Goal: Navigation & Orientation: Find specific page/section

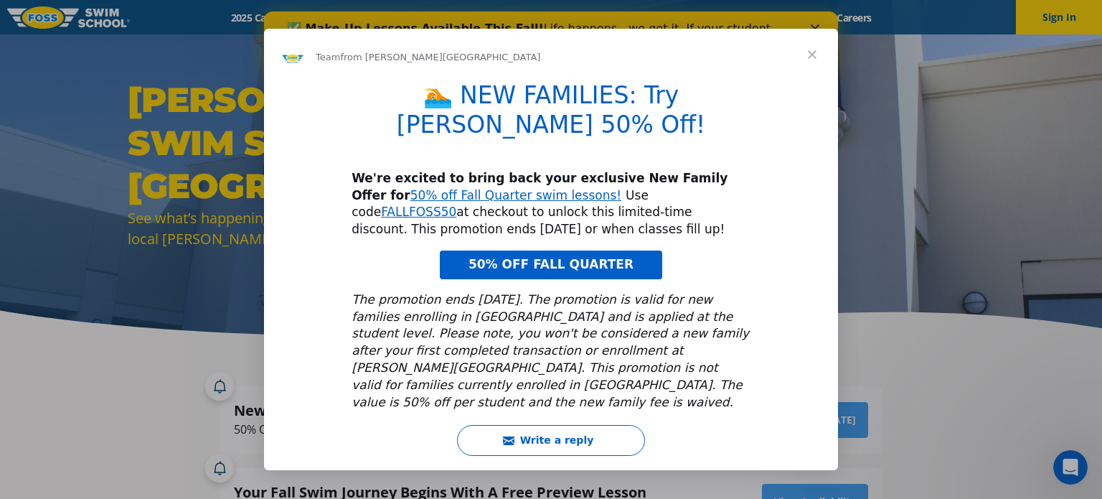
click at [809, 58] on span "Close" at bounding box center [812, 55] width 52 height 52
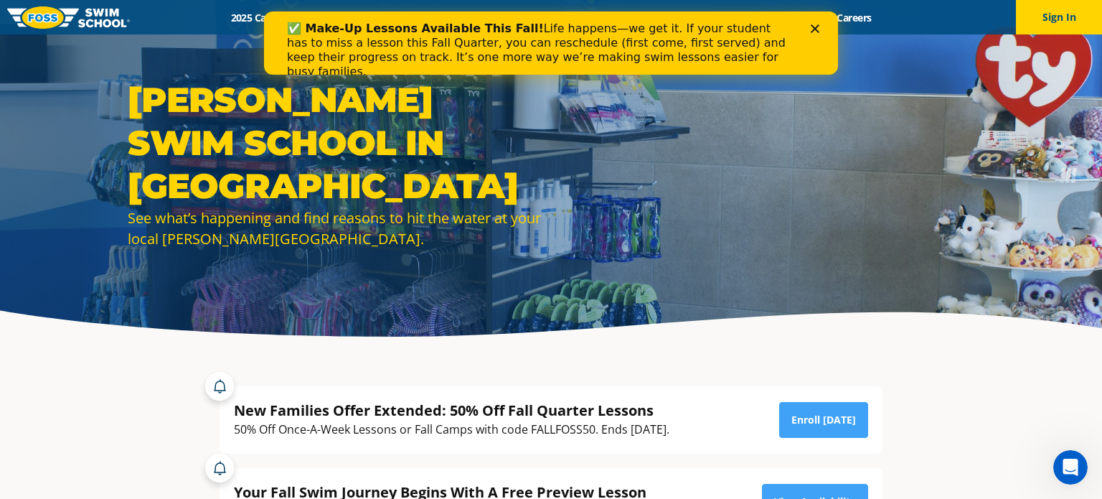
click at [813, 31] on polygon "Close" at bounding box center [815, 28] width 9 height 9
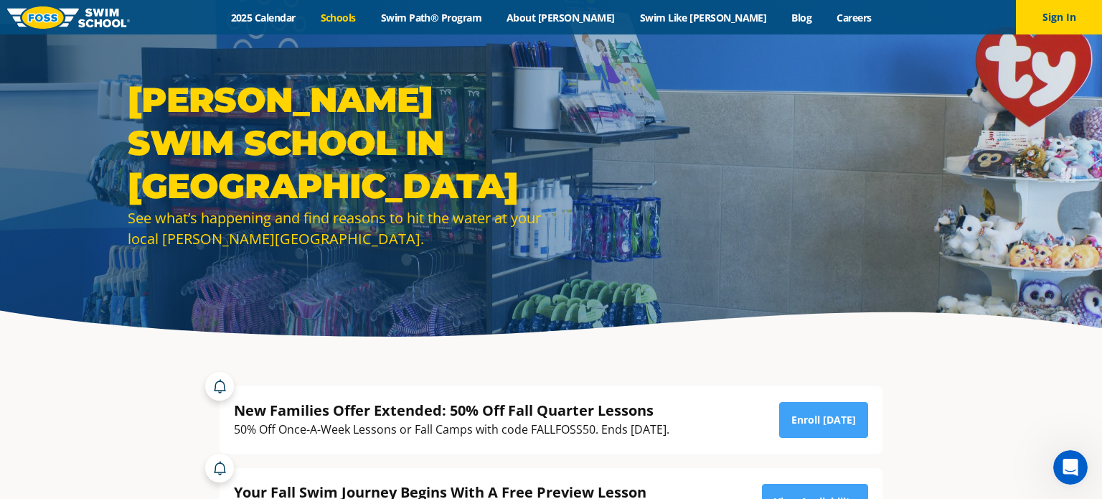
click at [368, 12] on link "Schools" at bounding box center [338, 18] width 60 height 14
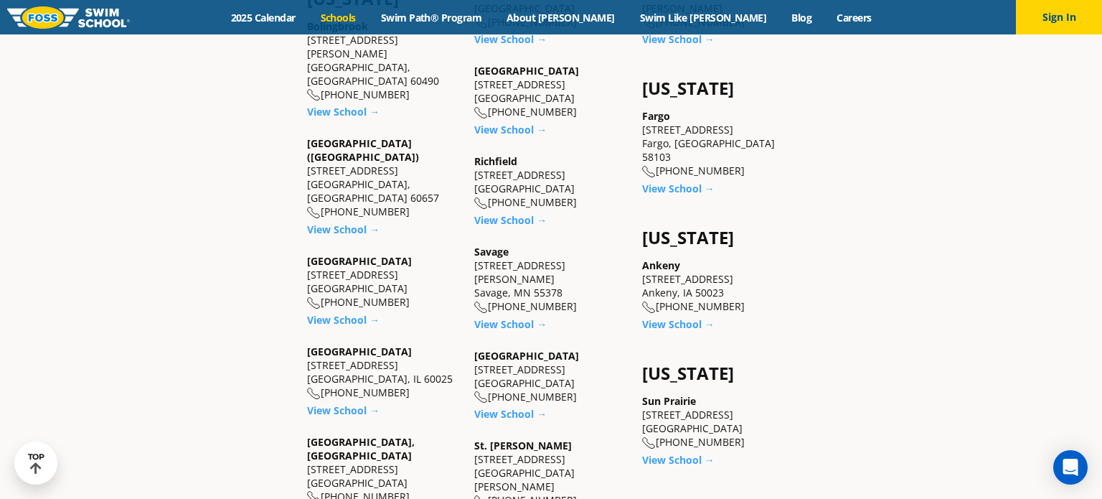
scroll to position [951, 0]
click at [831, 191] on section "Colorado Castle Rock 5650 Allen Way, Suite 112 Castle Rock, CO 80108 (983) 203-…" at bounding box center [551, 243] width 861 height 1386
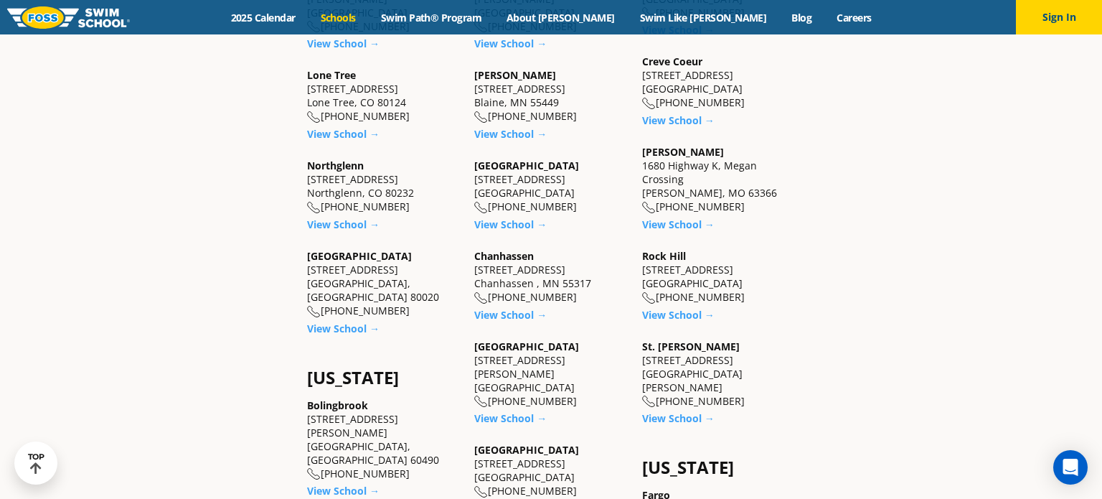
scroll to position [575, 0]
click at [677, 123] on link "View School →" at bounding box center [678, 119] width 72 height 14
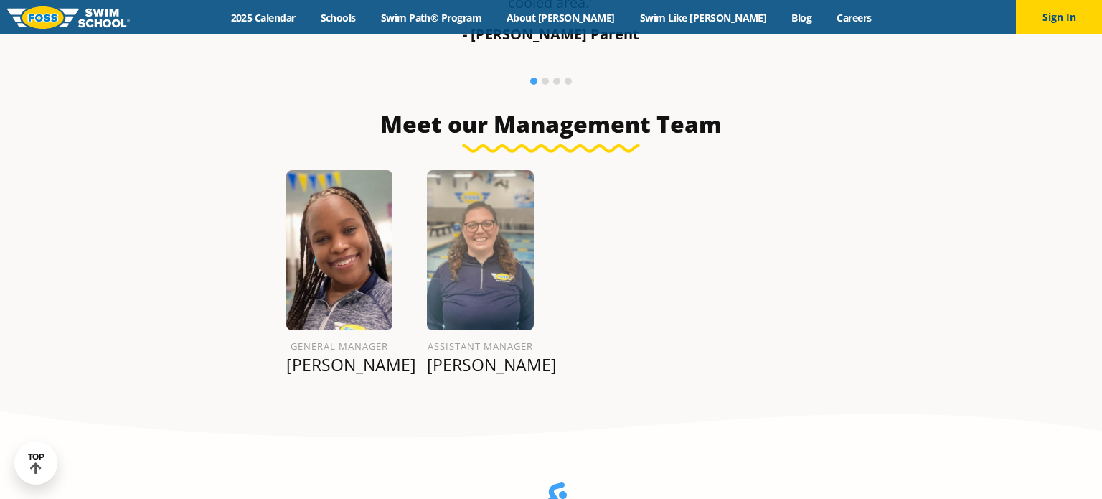
scroll to position [1216, 0]
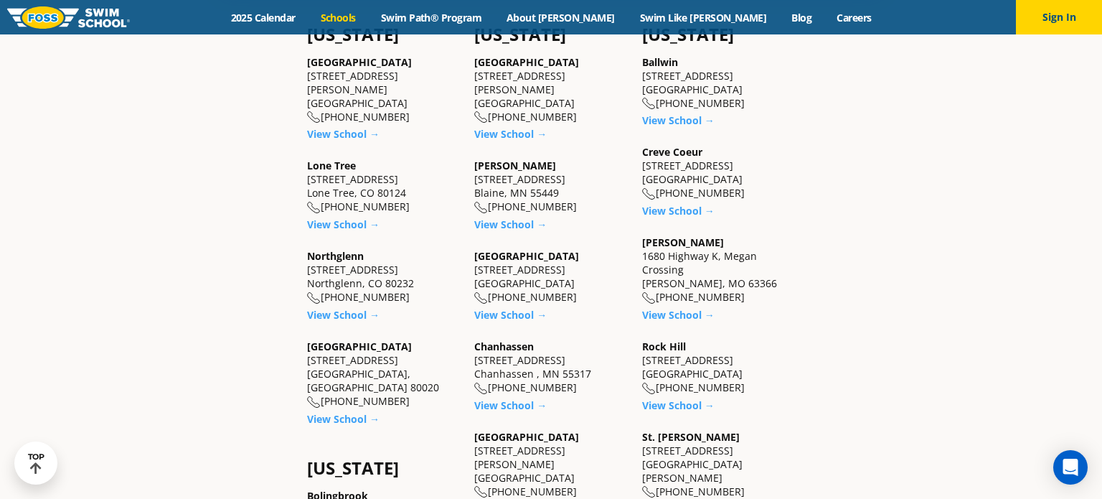
scroll to position [496, 0]
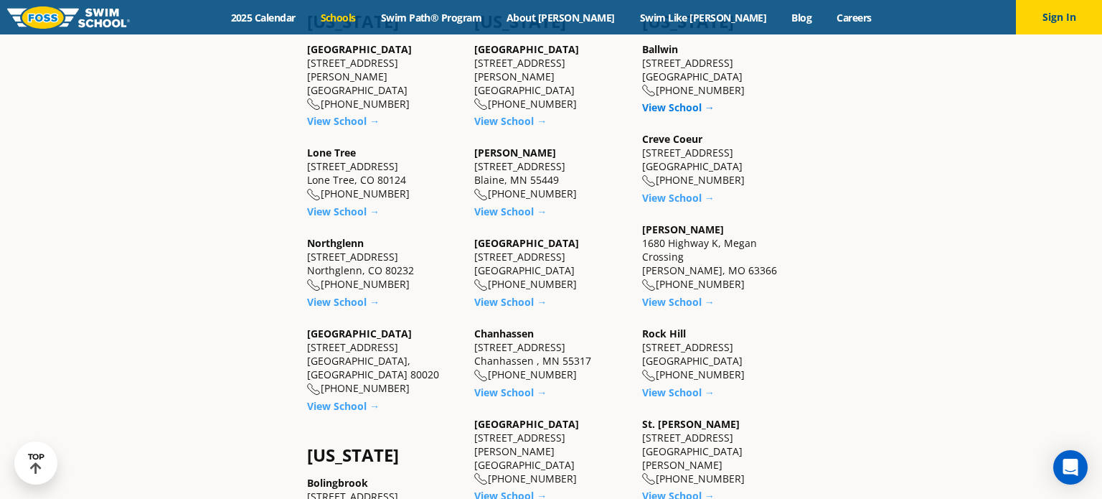
click at [687, 106] on link "View School →" at bounding box center [678, 107] width 72 height 14
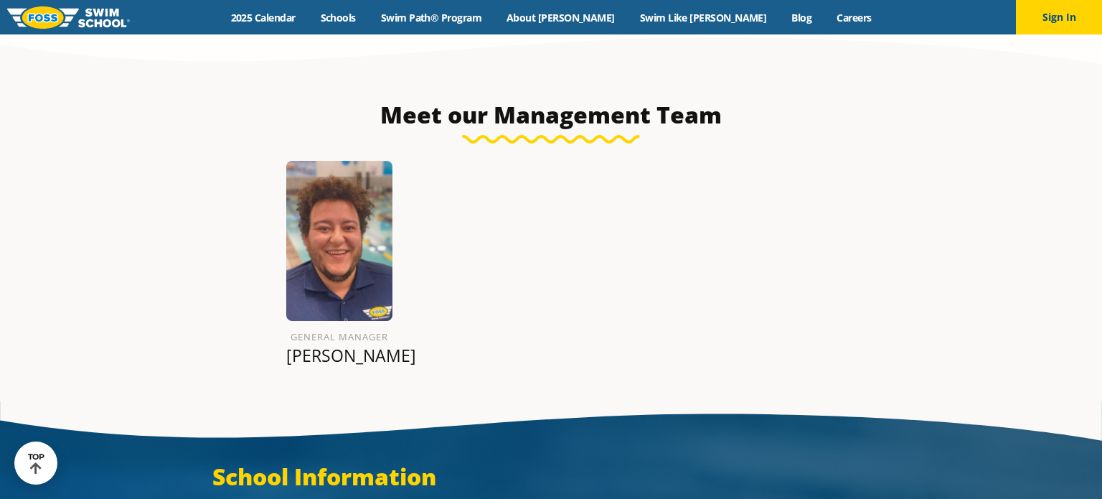
scroll to position [1638, 0]
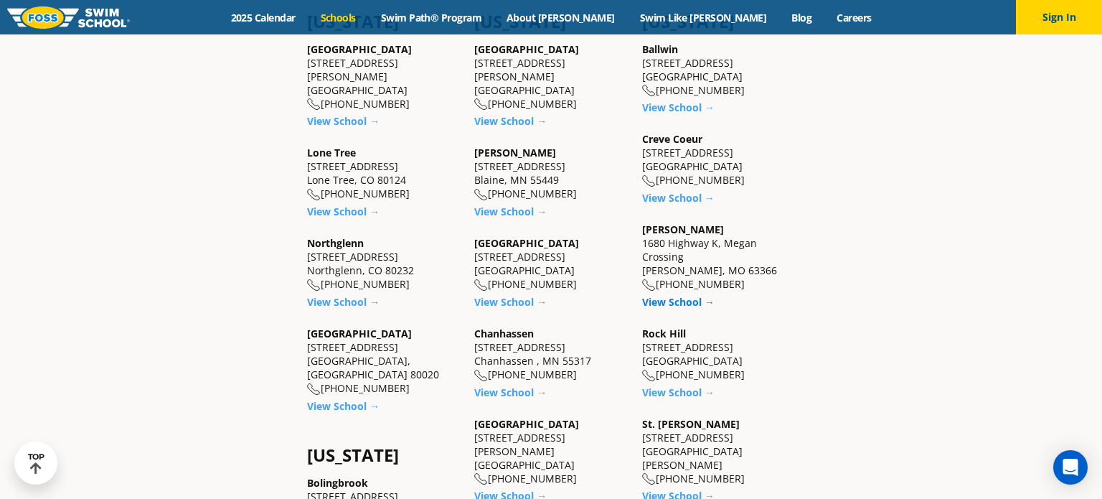
click at [688, 303] on link "View School →" at bounding box center [678, 302] width 72 height 14
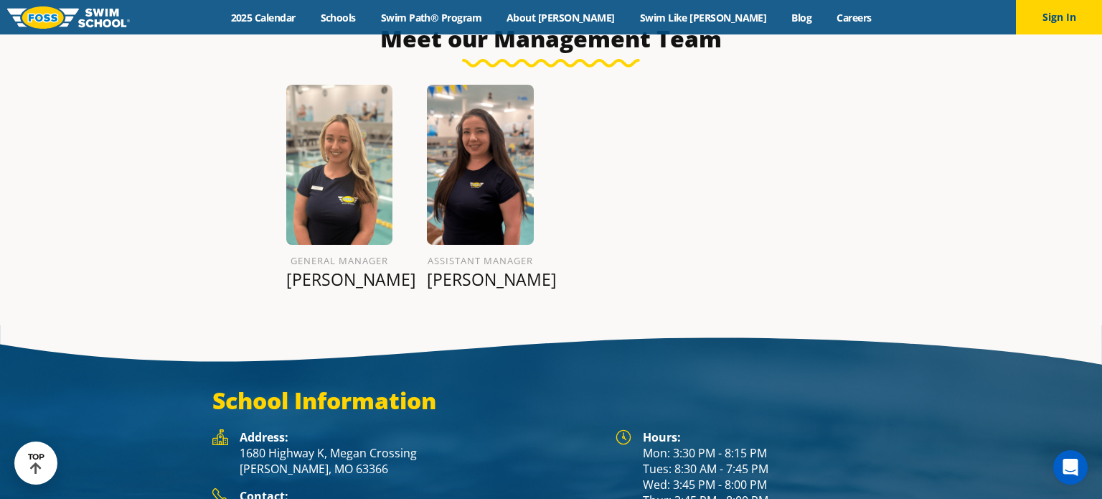
scroll to position [1653, 0]
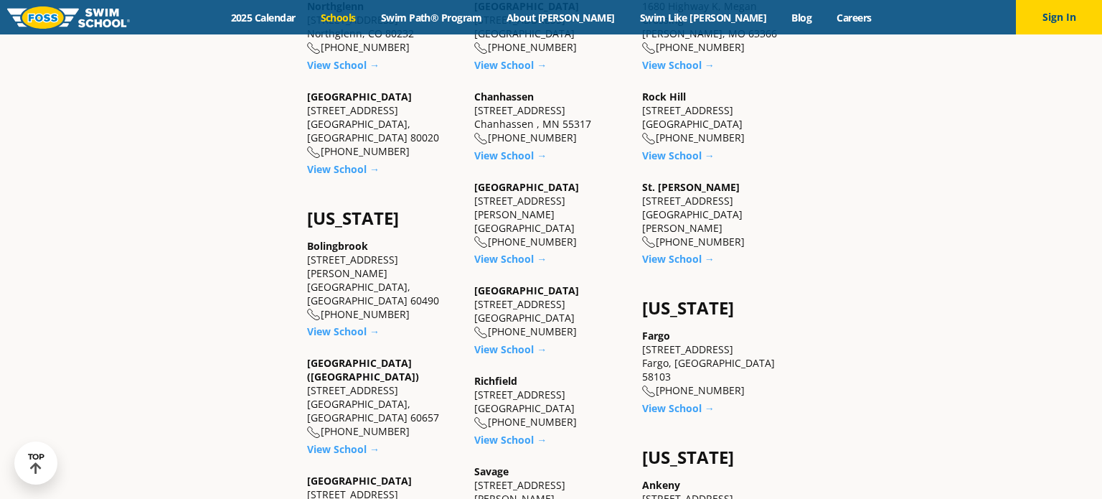
scroll to position [741, 0]
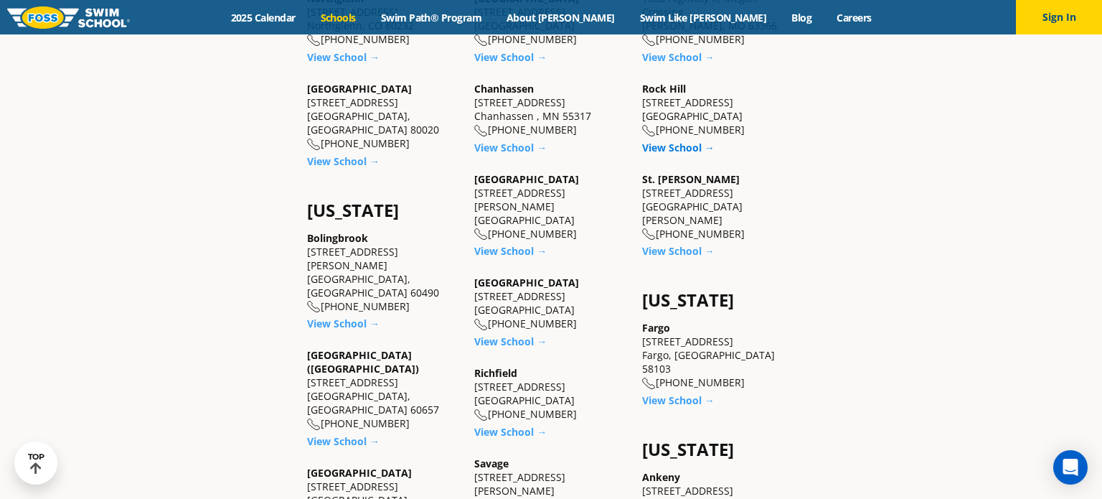
click at [682, 145] on link "View School →" at bounding box center [678, 148] width 72 height 14
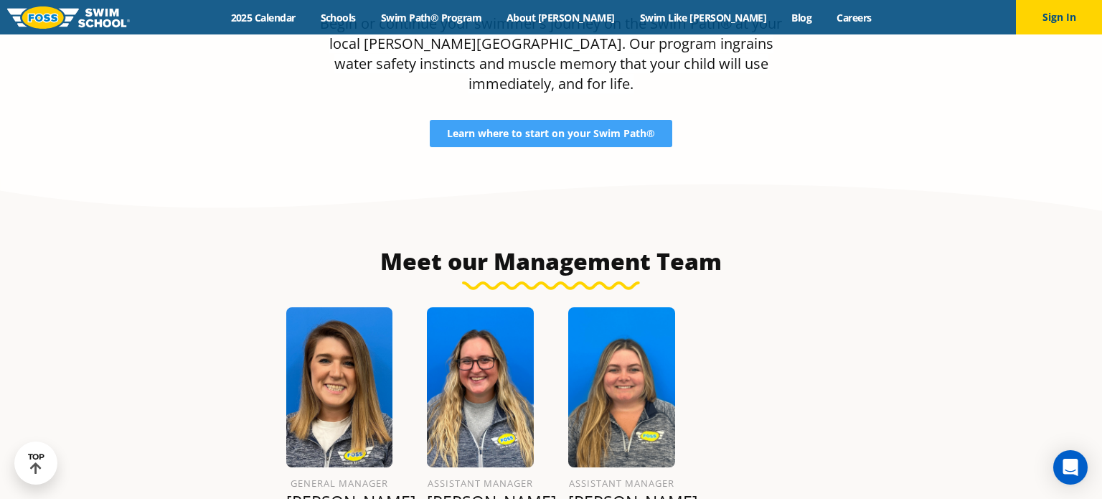
scroll to position [1489, 0]
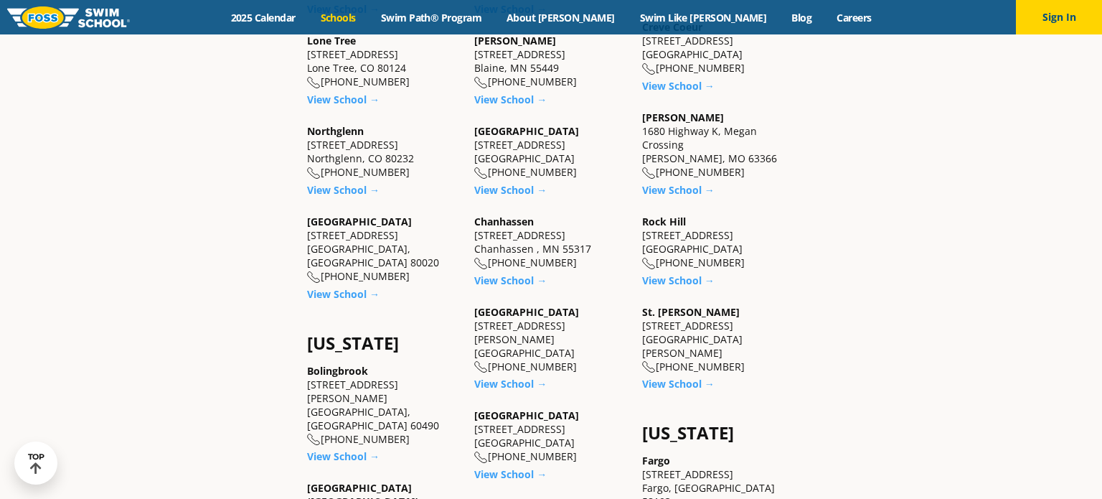
scroll to position [608, 0]
click at [692, 275] on link "View School →" at bounding box center [678, 281] width 72 height 14
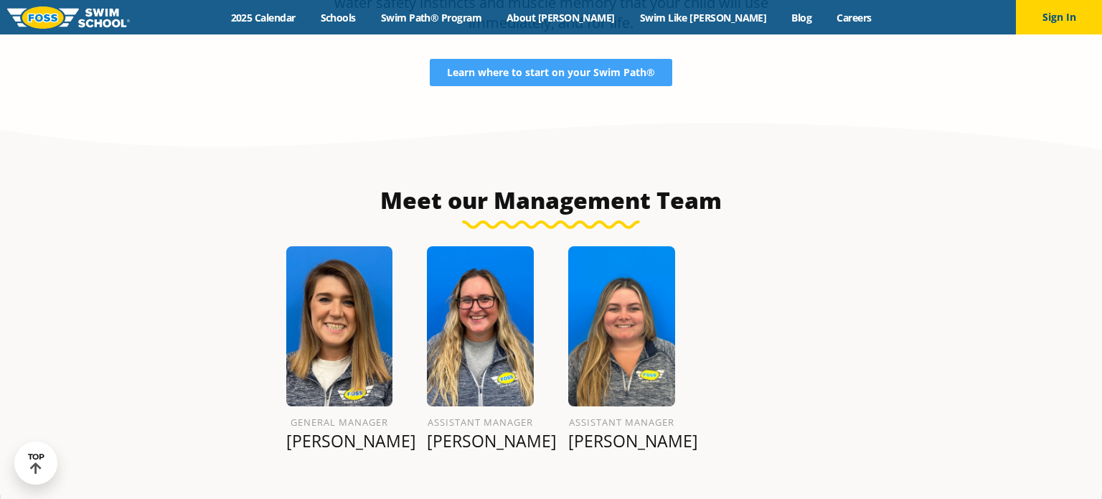
scroll to position [1539, 0]
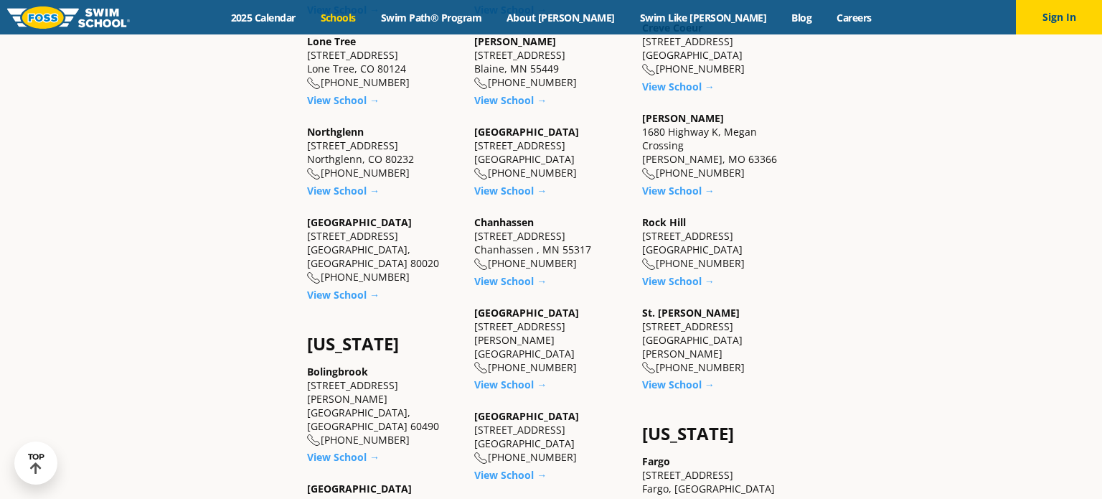
scroll to position [608, 0]
click at [684, 377] on link "View School →" at bounding box center [678, 384] width 72 height 14
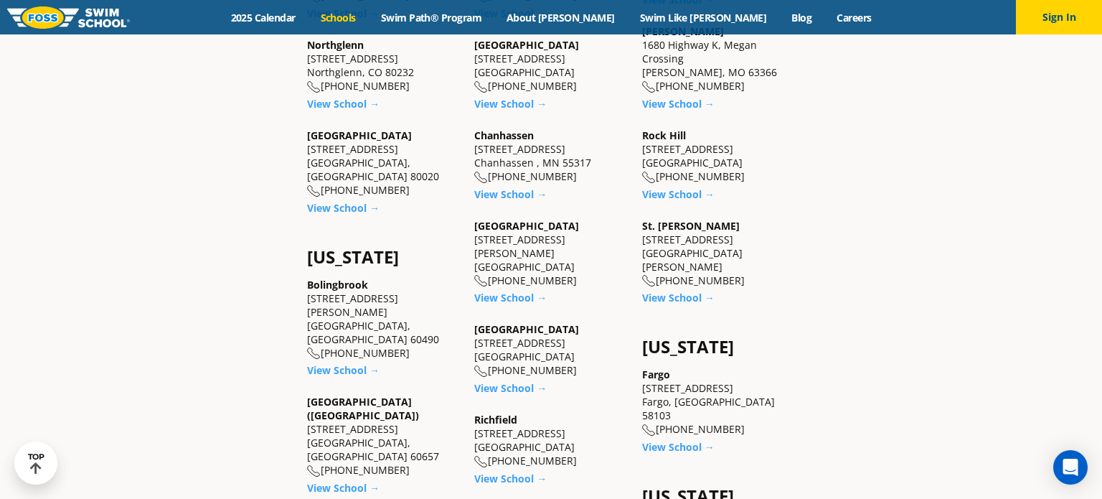
scroll to position [697, 0]
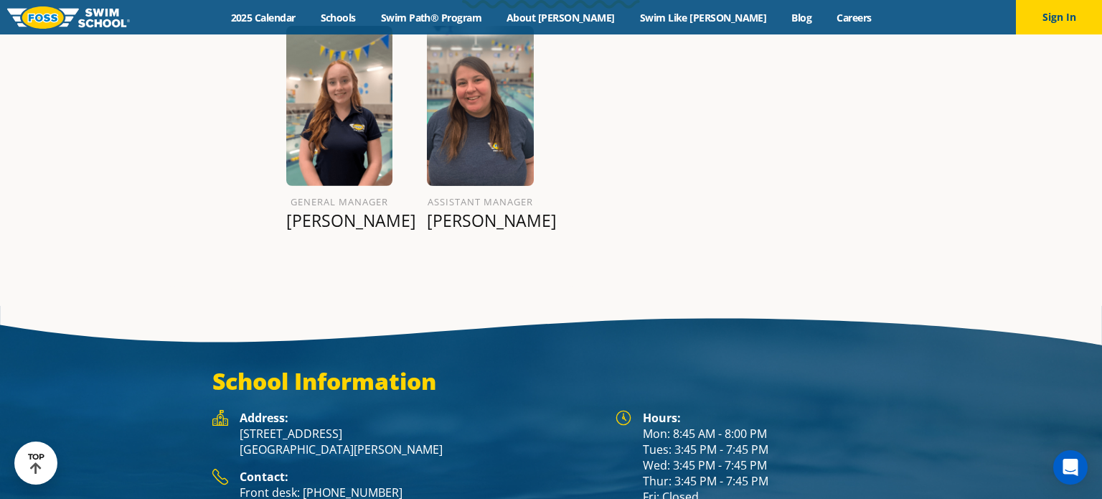
scroll to position [1682, 0]
